Goal: Navigation & Orientation: Find specific page/section

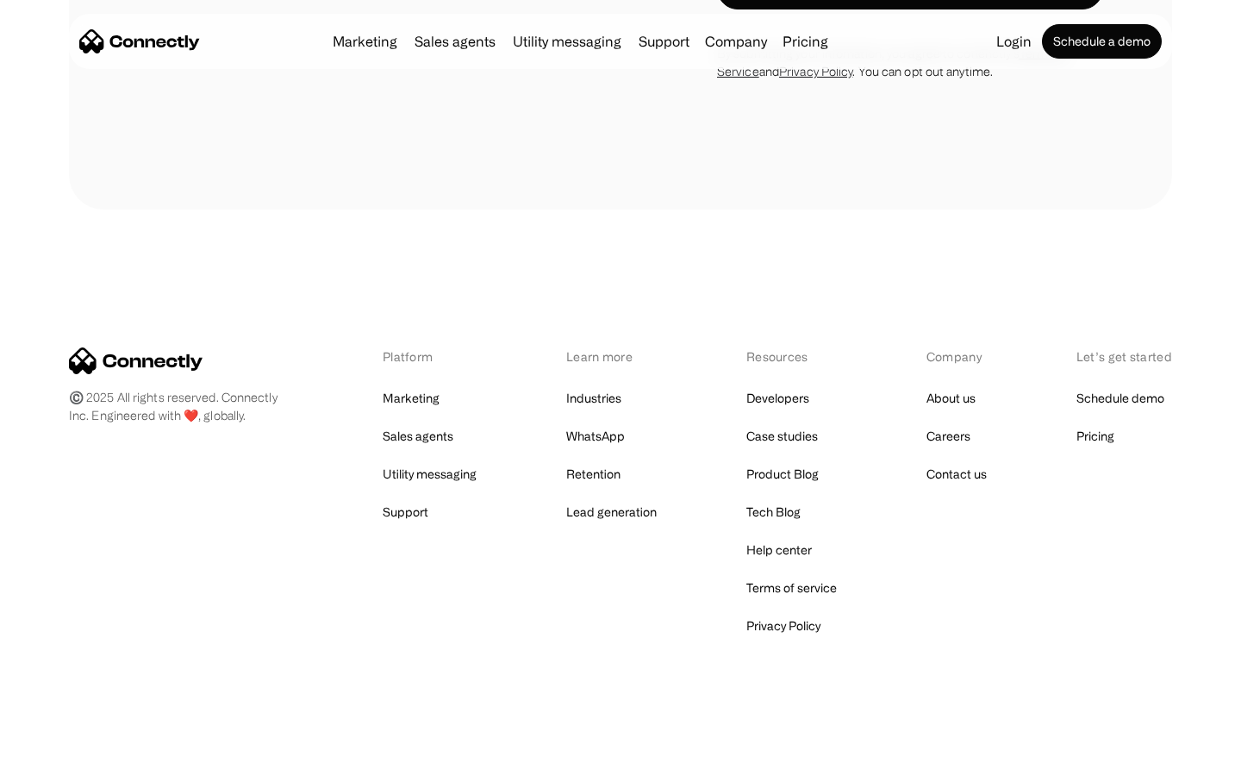
scroll to position [1830, 0]
